Goal: Information Seeking & Learning: Learn about a topic

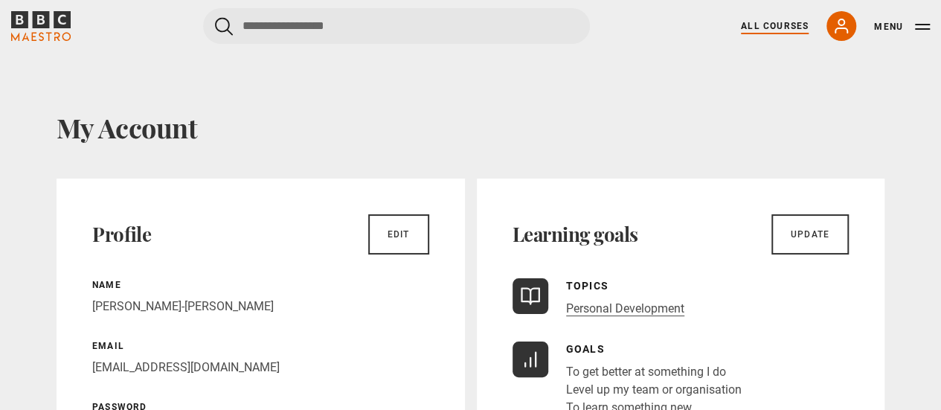
click at [775, 20] on link "All Courses" at bounding box center [775, 25] width 68 height 13
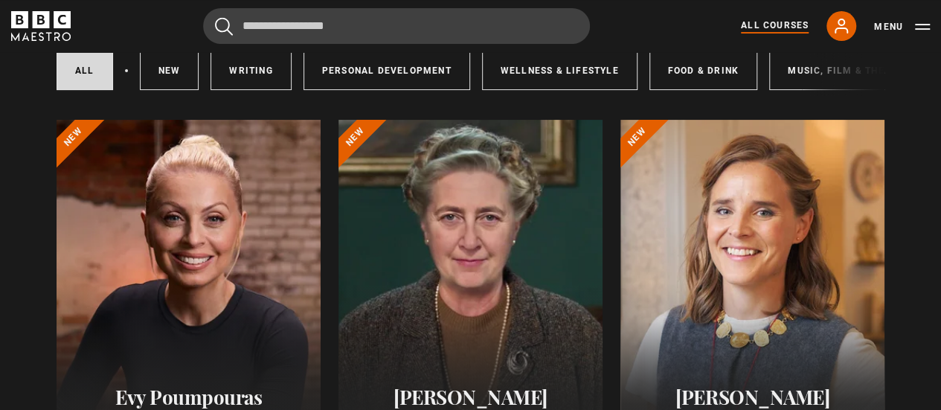
scroll to position [223, 0]
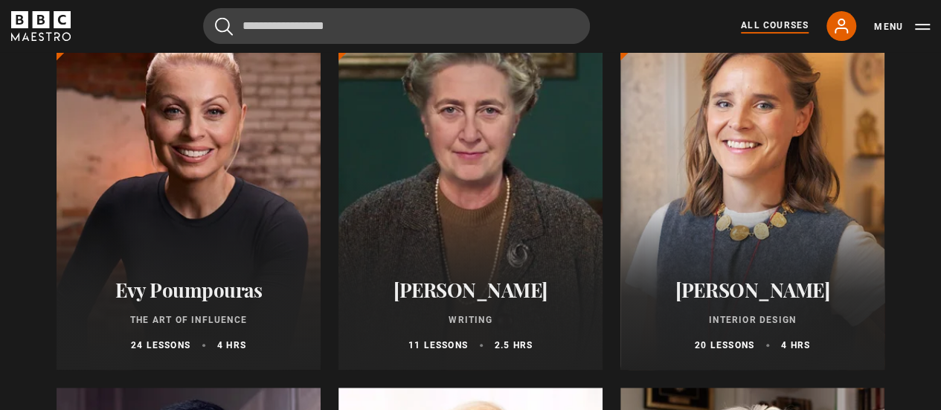
click at [265, 225] on div at bounding box center [189, 191] width 264 height 357
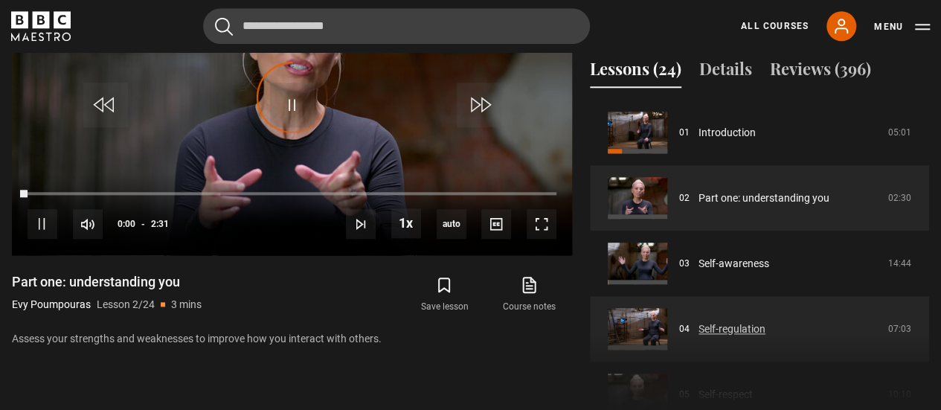
scroll to position [818, 0]
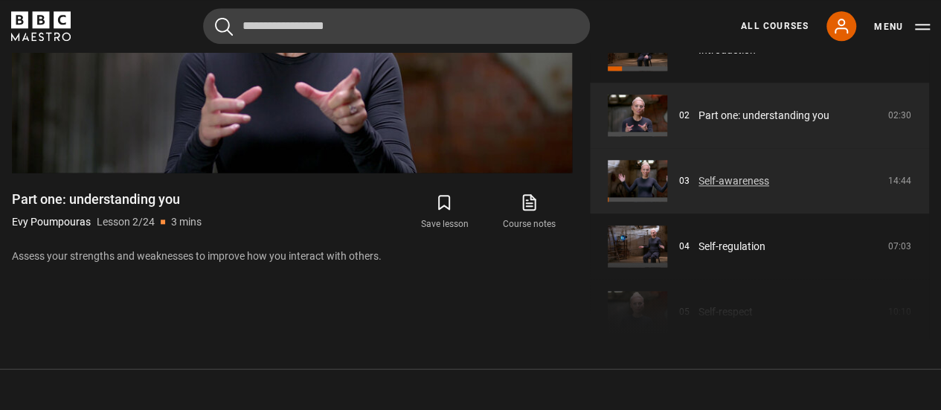
click at [706, 181] on link "Self-awareness" at bounding box center [733, 181] width 71 height 16
click at [698, 176] on link "Self-awareness" at bounding box center [733, 181] width 71 height 16
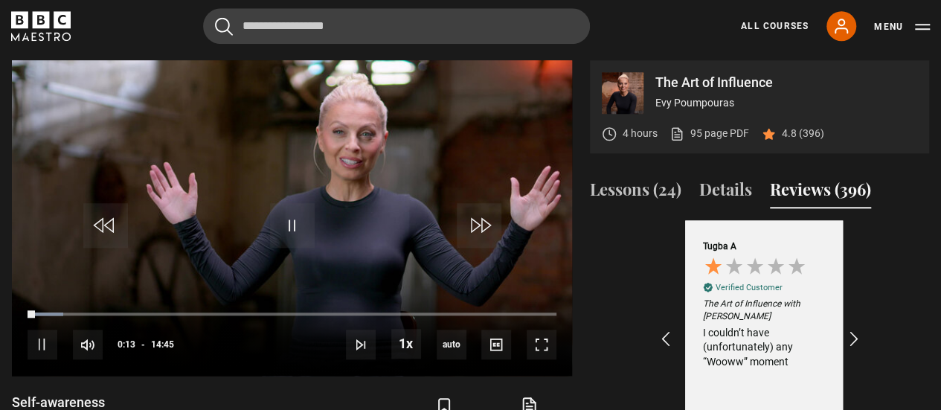
scroll to position [0, 173]
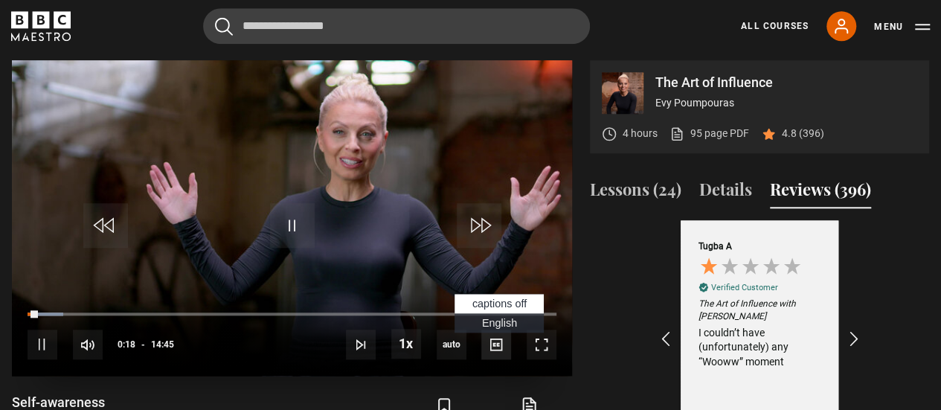
click at [501, 358] on span "Video Player" at bounding box center [496, 344] width 30 height 30
drag, startPoint x: 509, startPoint y: 326, endPoint x: 498, endPoint y: 327, distance: 11.3
click at [498, 327] on span "English Captions" at bounding box center [499, 323] width 35 height 12
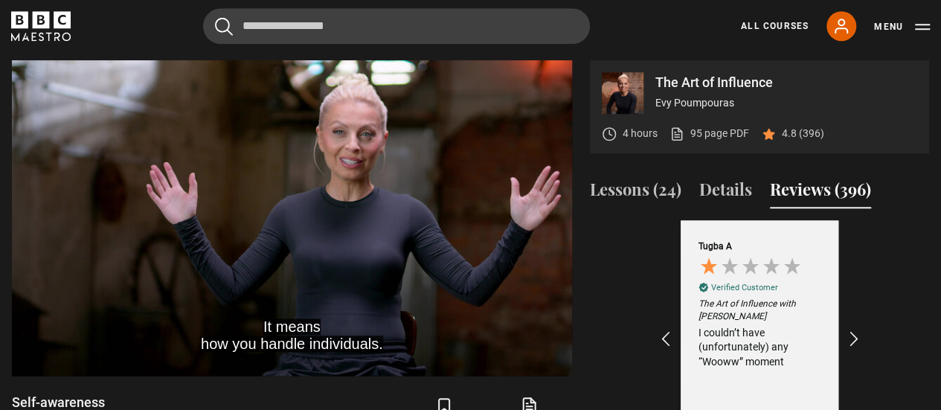
click at [889, 332] on div "Excellent 4.7 average 395 reviews [PERSON_NAME] B Verified Customer The quality…" at bounding box center [759, 350] width 315 height 260
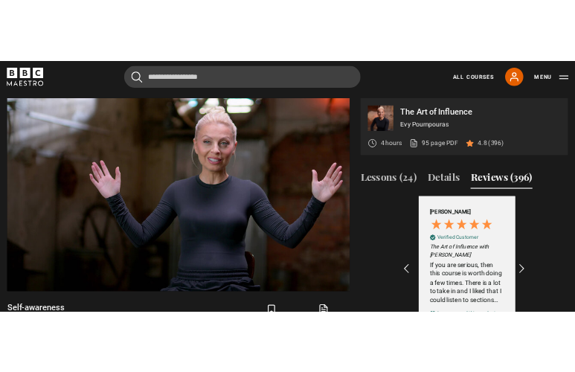
scroll to position [0, 1725]
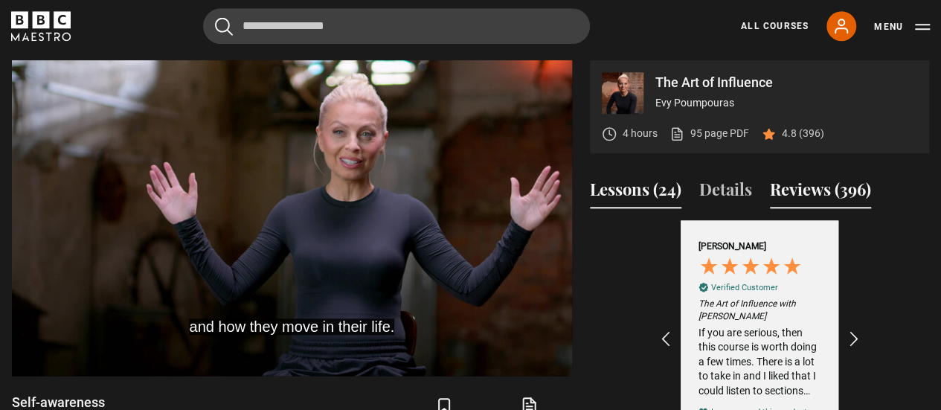
drag, startPoint x: 660, startPoint y: 187, endPoint x: 648, endPoint y: 187, distance: 12.6
click at [648, 187] on button "Lessons (24)" at bounding box center [635, 192] width 91 height 31
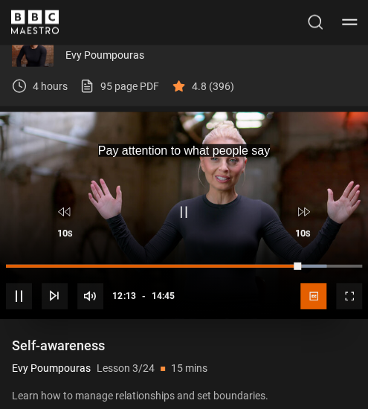
scroll to position [701, 0]
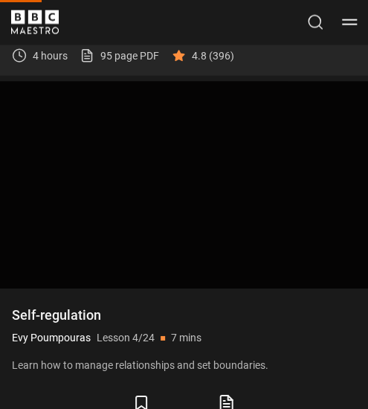
scroll to position [659, 0]
